Goal: Task Accomplishment & Management: Complete application form

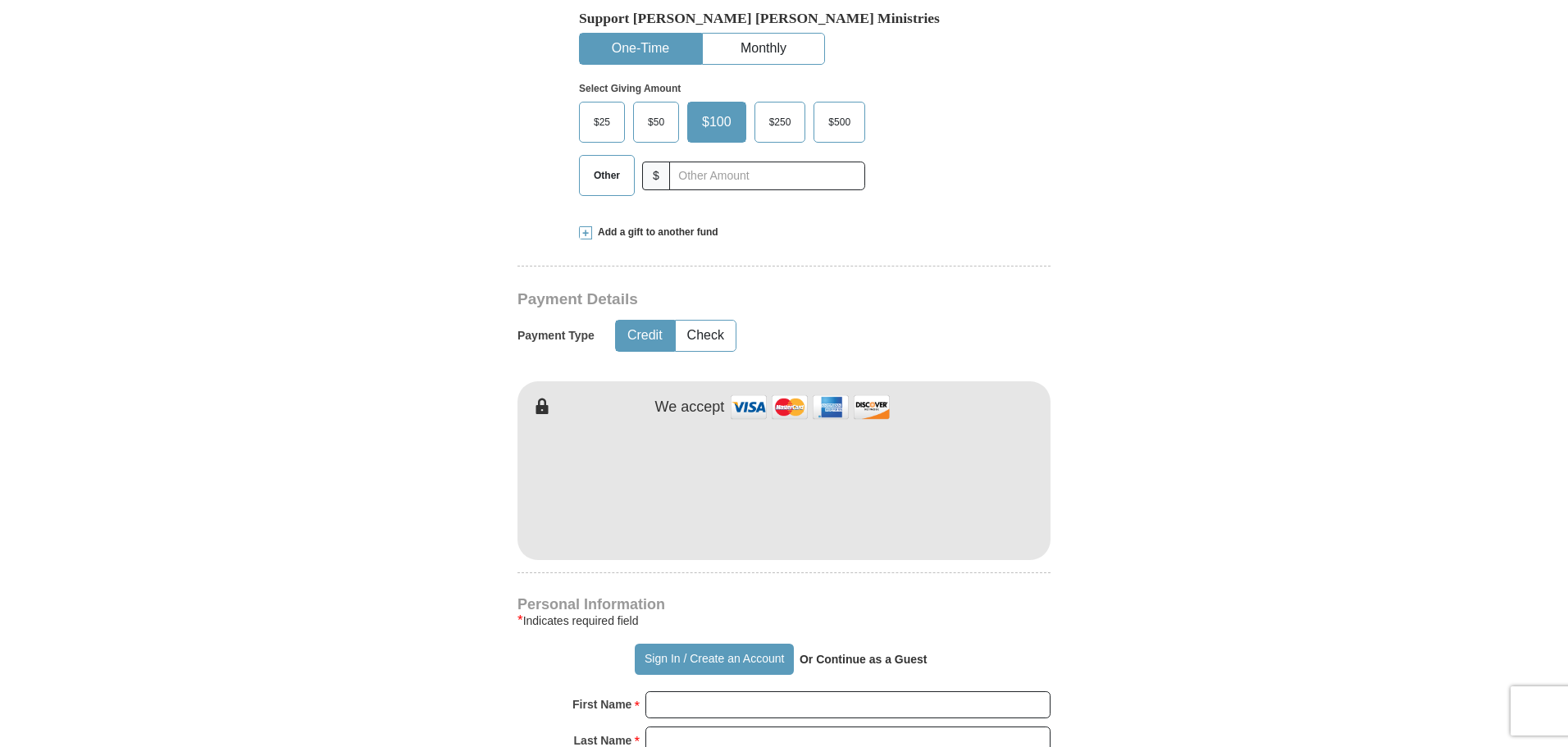
scroll to position [593, 0]
click at [701, 690] on input "First Name *" at bounding box center [848, 704] width 405 height 28
type input "[PERSON_NAME]"
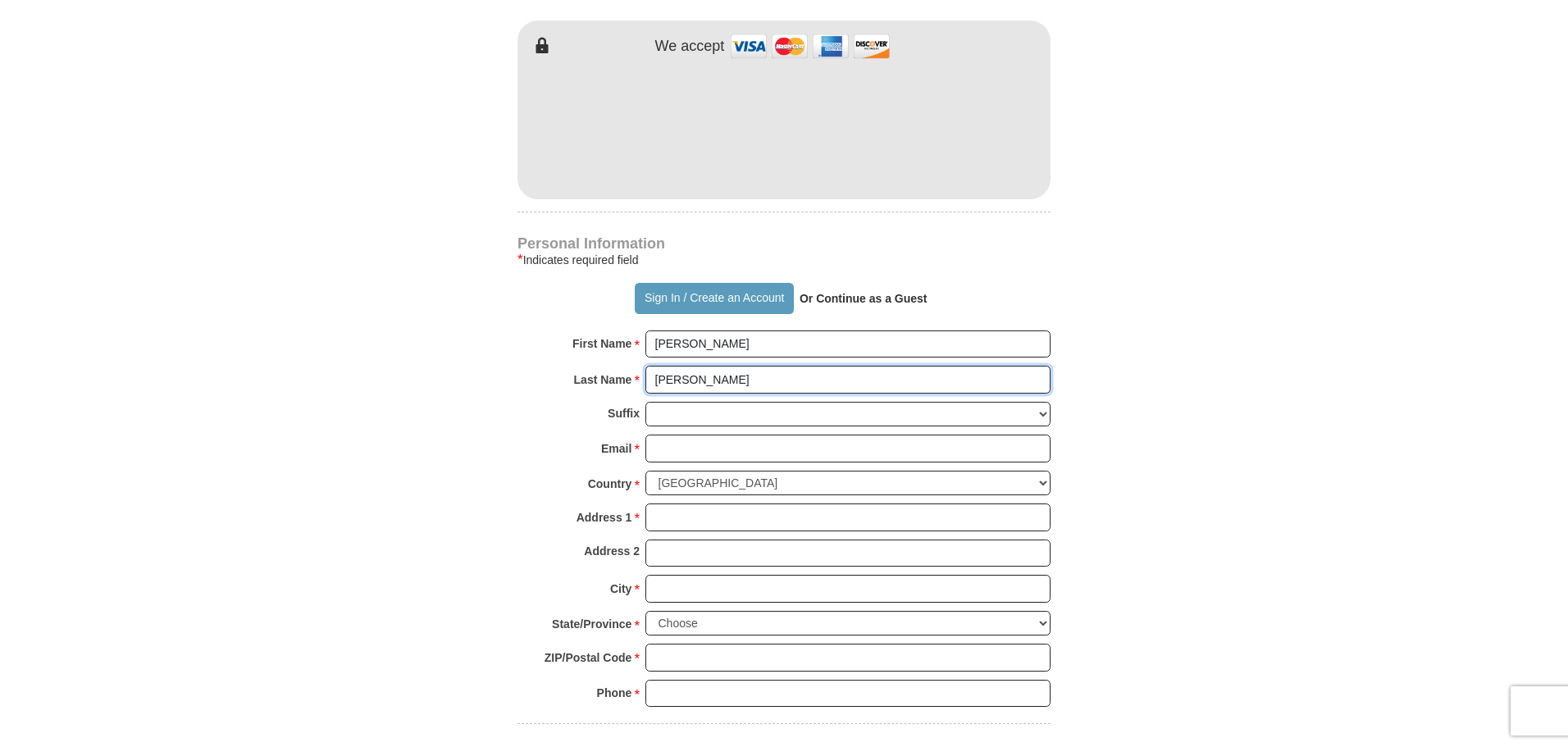
scroll to position [958, 0]
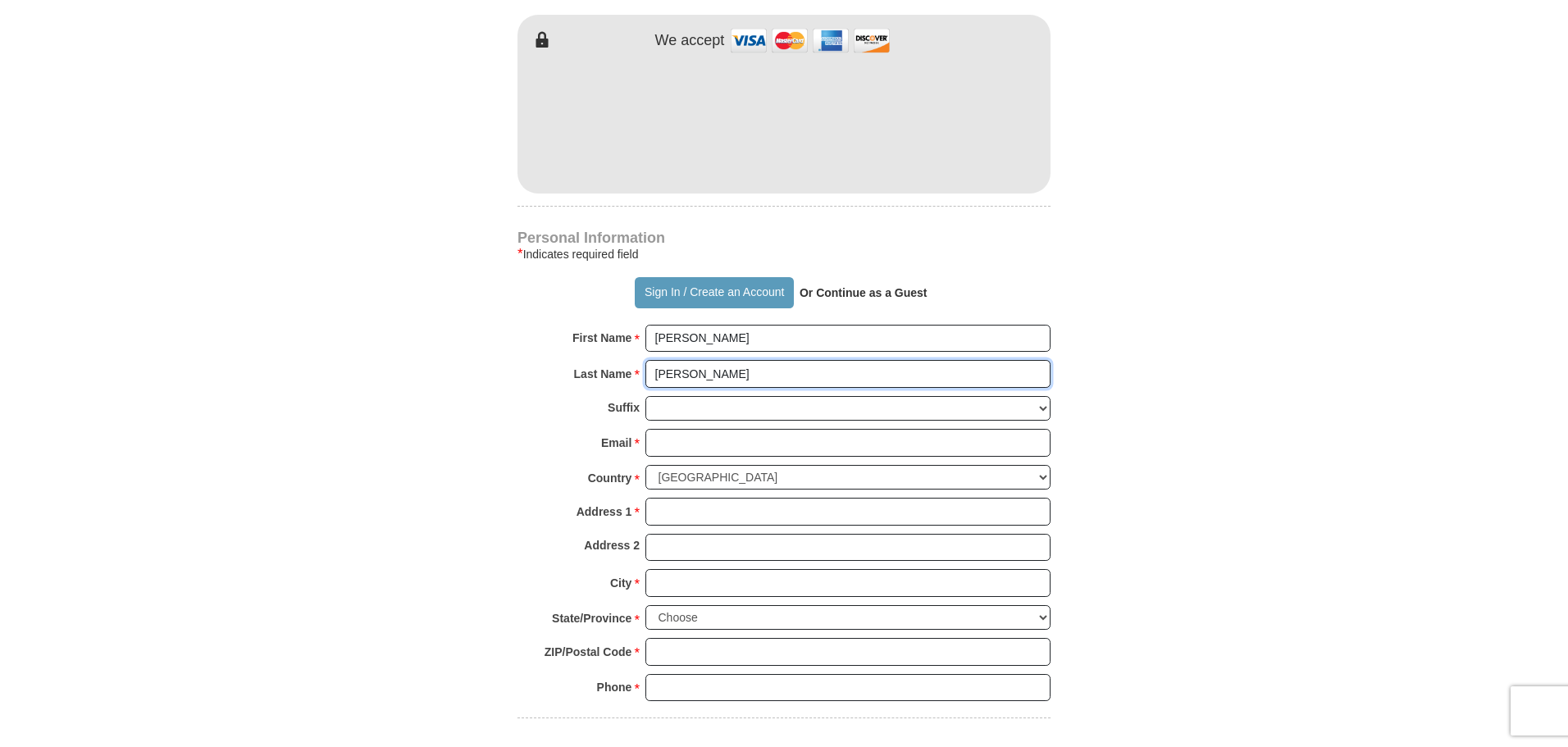
type input "[PERSON_NAME]"
click at [701, 429] on input "Email *" at bounding box center [848, 442] width 405 height 28
type input "[EMAIL_ADDRESS][DOMAIN_NAME]"
click at [724, 497] on input "Address 1 *" at bounding box center [848, 511] width 405 height 28
type input "19143 Polecat Creek Trail"
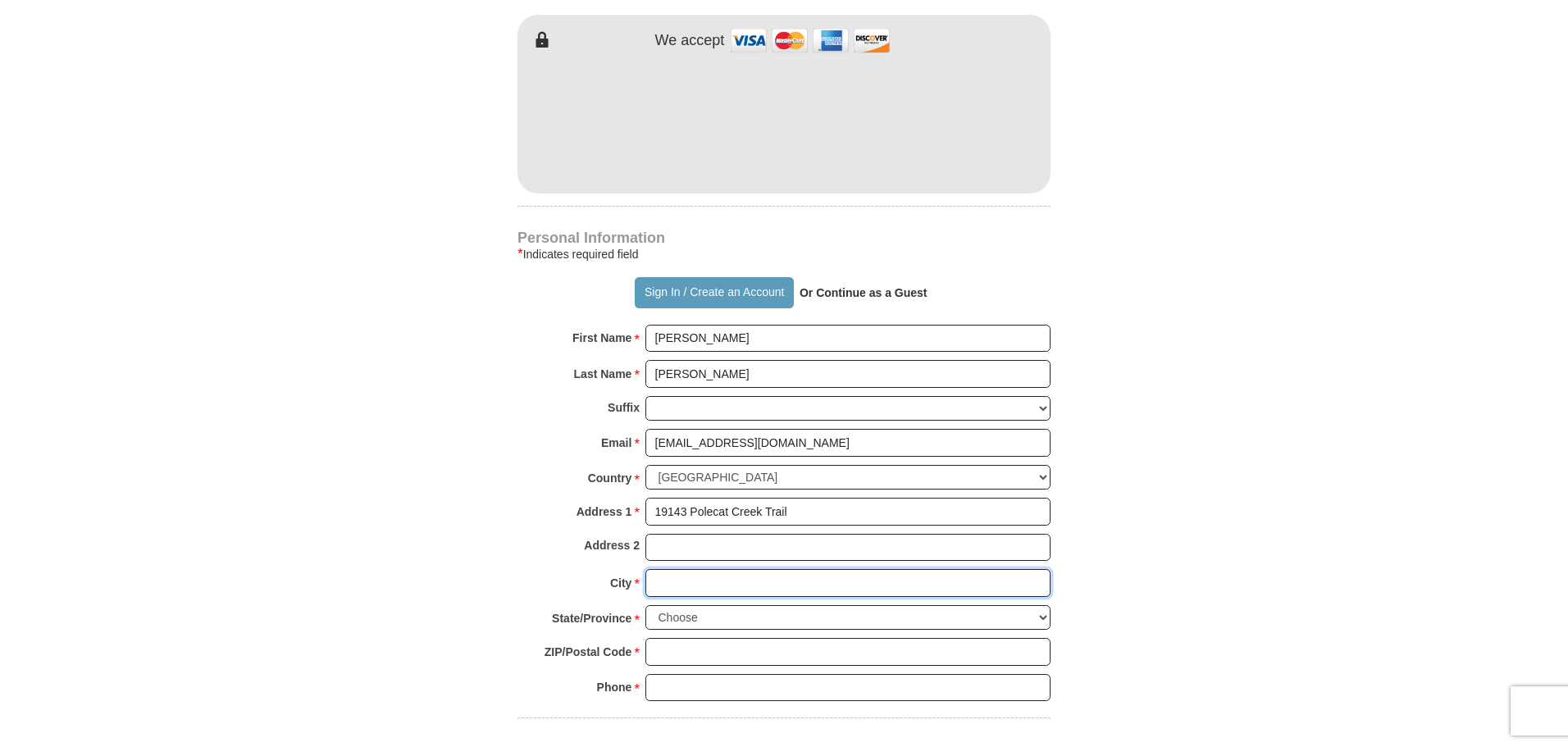
type input "[GEOGRAPHIC_DATA]"
select select "AL"
type input "36580-3978"
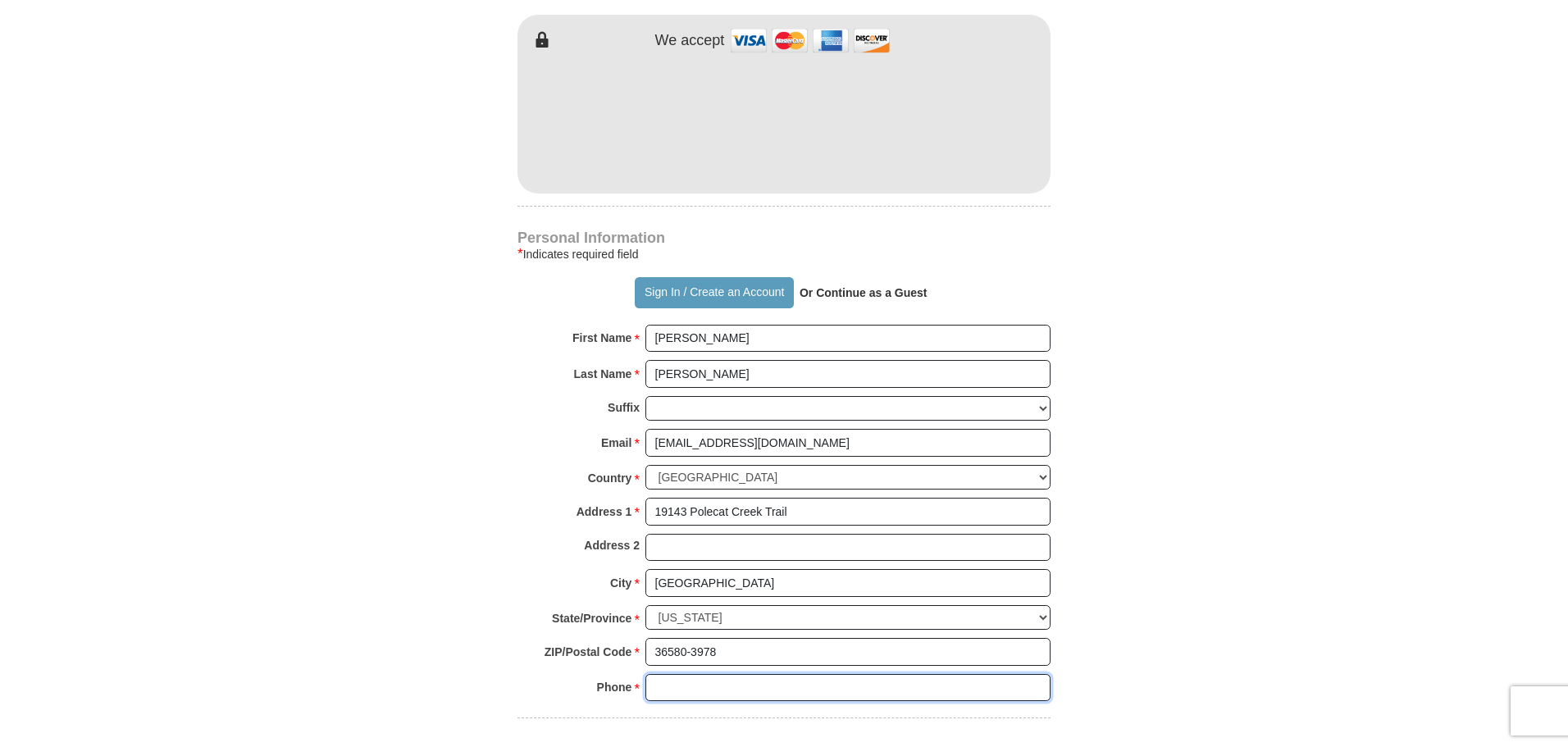
type input "2512790853"
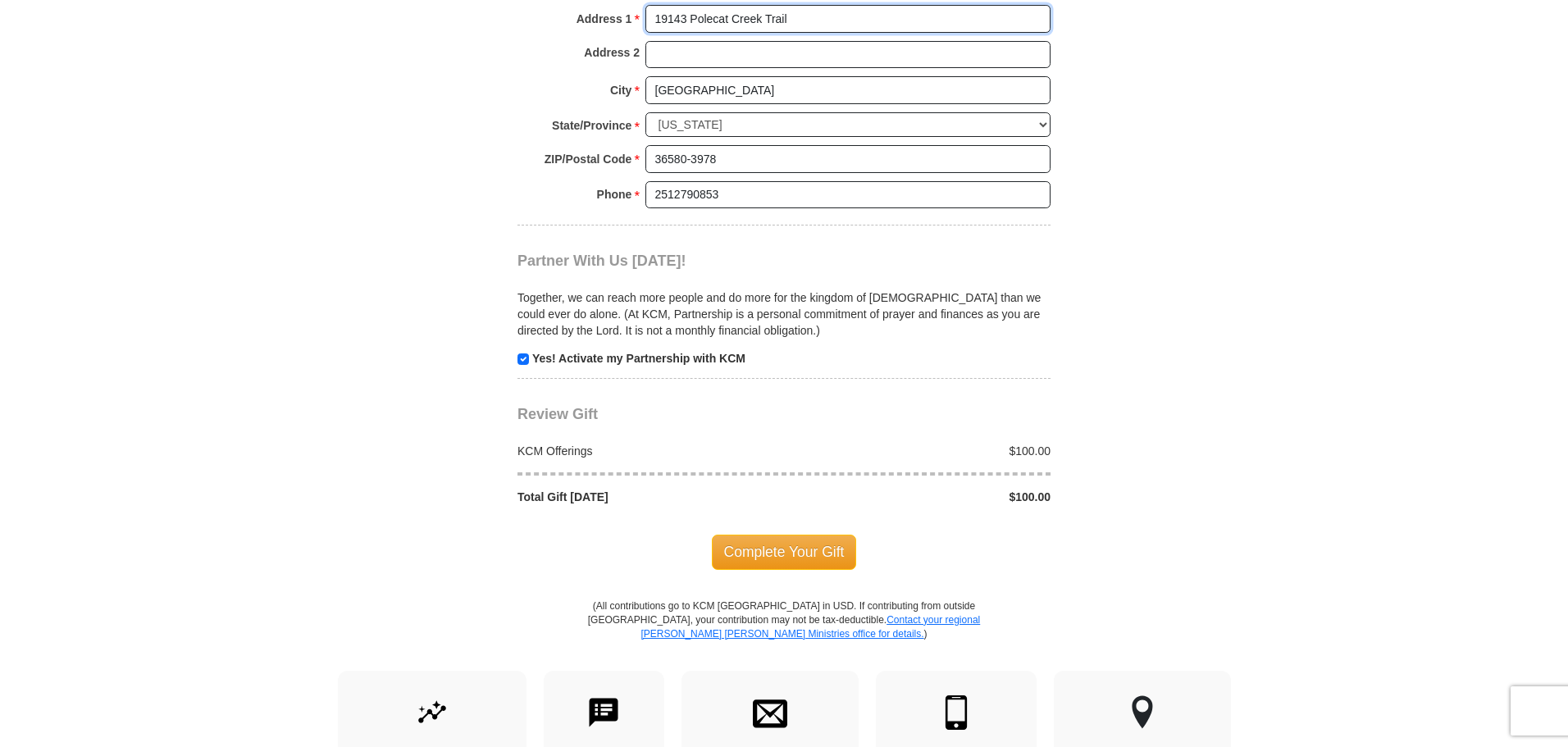
scroll to position [1453, 0]
click at [773, 534] on span "Complete Your Gift" at bounding box center [784, 551] width 146 height 35
